Goal: Information Seeking & Learning: Learn about a topic

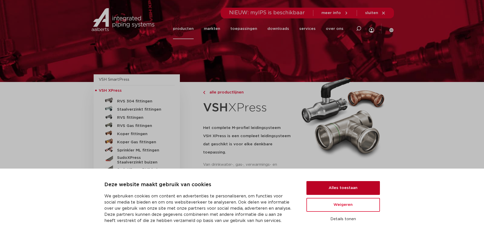
click at [364, 189] on button "Alles toestaan" at bounding box center [342, 188] width 73 height 14
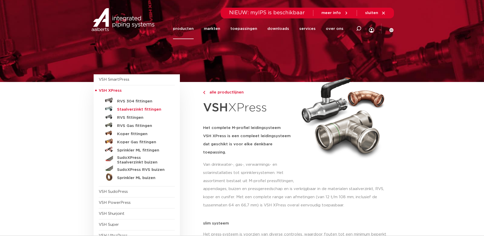
click at [125, 111] on h5 "Staalverzinkt fittingen" at bounding box center [142, 109] width 50 height 5
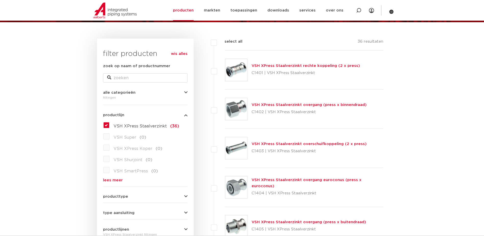
scroll to position [51, 0]
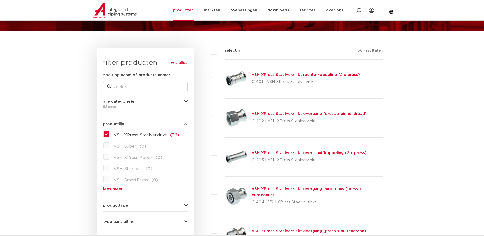
click at [241, 115] on img at bounding box center [236, 118] width 22 height 22
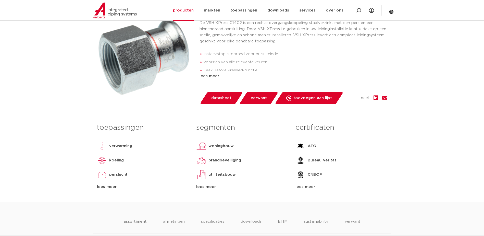
scroll to position [102, 0]
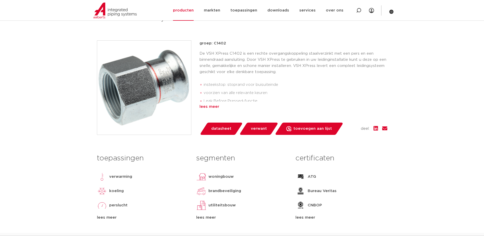
click at [211, 105] on div "lees meer" at bounding box center [293, 107] width 188 height 6
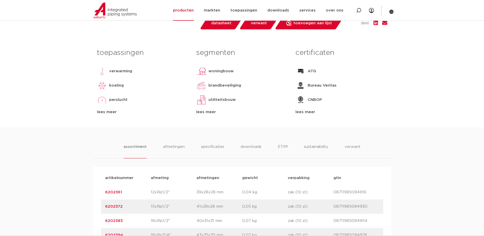
scroll to position [204, 0]
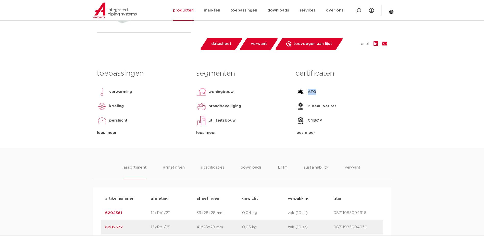
drag, startPoint x: 308, startPoint y: 91, endPoint x: 321, endPoint y: 91, distance: 13.3
click at [321, 91] on div "ATG" at bounding box center [341, 92] width 92 height 10
drag, startPoint x: 321, startPoint y: 91, endPoint x: 309, endPoint y: 106, distance: 19.0
click at [309, 106] on p "Bureau Veritas" at bounding box center [322, 106] width 29 height 6
drag, startPoint x: 309, startPoint y: 106, endPoint x: 336, endPoint y: 108, distance: 27.3
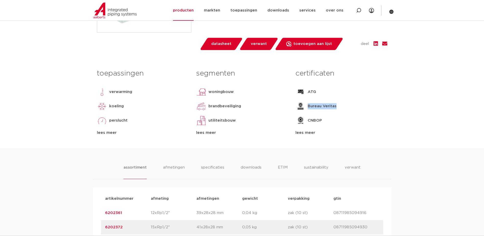
click at [336, 108] on div "Bureau Veritas" at bounding box center [341, 106] width 92 height 10
drag, startPoint x: 336, startPoint y: 108, endPoint x: 309, endPoint y: 121, distance: 29.7
click at [309, 121] on p "CNBOP" at bounding box center [315, 120] width 14 height 6
drag, startPoint x: 309, startPoint y: 120, endPoint x: 323, endPoint y: 120, distance: 14.0
click at [323, 120] on div "CNBOP" at bounding box center [341, 120] width 92 height 10
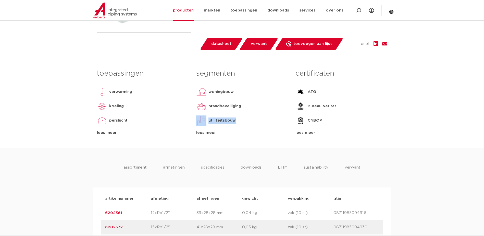
drag, startPoint x: 237, startPoint y: 120, endPoint x: 207, endPoint y: 121, distance: 30.1
click at [207, 121] on div "utiliteitsbouw" at bounding box center [242, 120] width 92 height 10
drag, startPoint x: 207, startPoint y: 121, endPoint x: 254, endPoint y: 113, distance: 47.9
click at [254, 114] on div "segmenten woningbouw brandbeveiliging utiliteitsbouw industrie scheepsbouw lees…" at bounding box center [241, 100] width 99 height 69
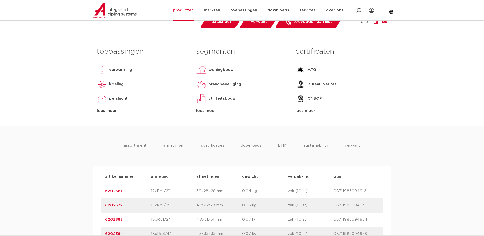
scroll to position [255, 0]
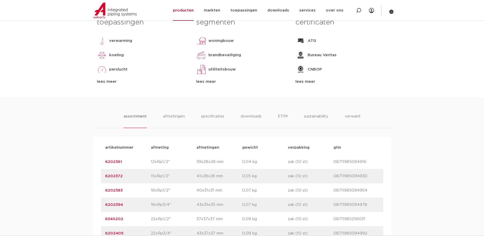
click at [112, 81] on div "lees meer" at bounding box center [143, 82] width 92 height 6
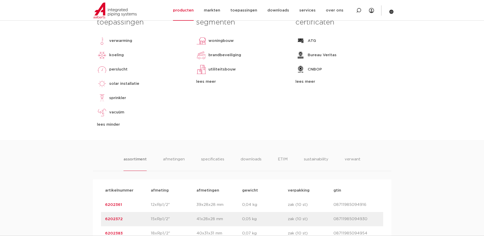
click at [204, 84] on div "lees meer" at bounding box center [242, 82] width 92 height 6
click at [300, 83] on div "lees meer" at bounding box center [341, 82] width 92 height 6
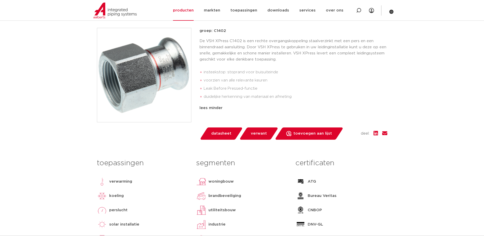
scroll to position [77, 0]
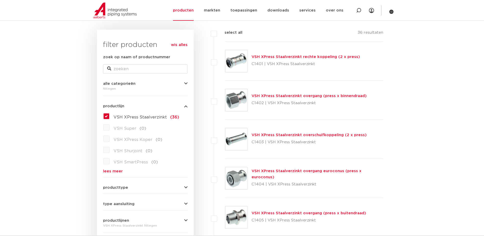
scroll to position [77, 0]
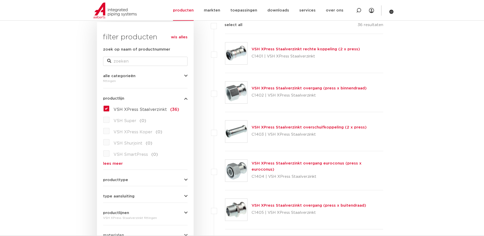
click at [110, 160] on div "VSH XPress Staalverzinkt (36) VSH Super (0) VSH XPress Koper (0) VSH Shurjoint …" at bounding box center [145, 134] width 84 height 61
click at [110, 162] on link "lees meer" at bounding box center [145, 163] width 84 height 4
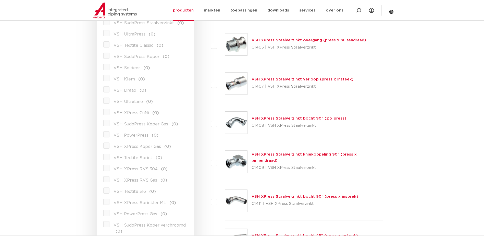
scroll to position [255, 0]
